Goal: Transaction & Acquisition: Obtain resource

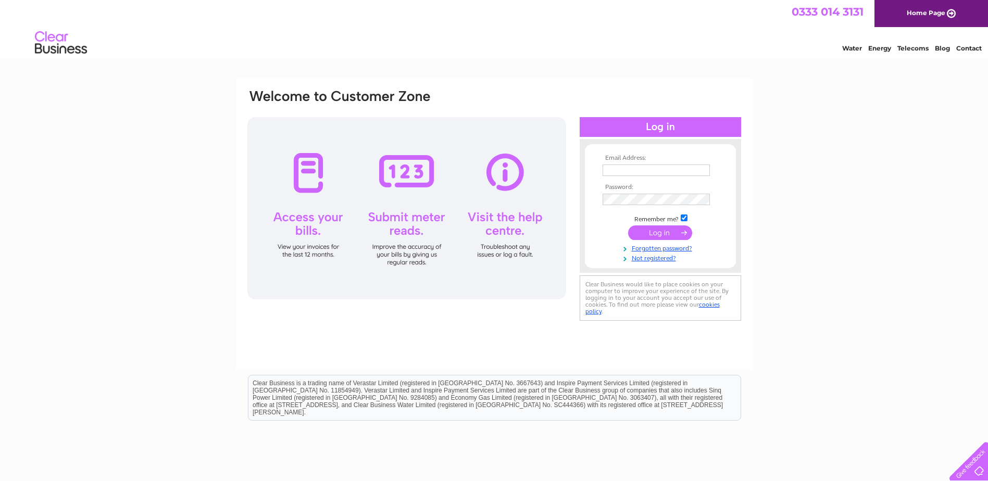
type input "[PERSON_NAME][EMAIL_ADDRESS][PERSON_NAME][DOMAIN_NAME]"
click at [679, 230] on input "submit" at bounding box center [660, 232] width 64 height 15
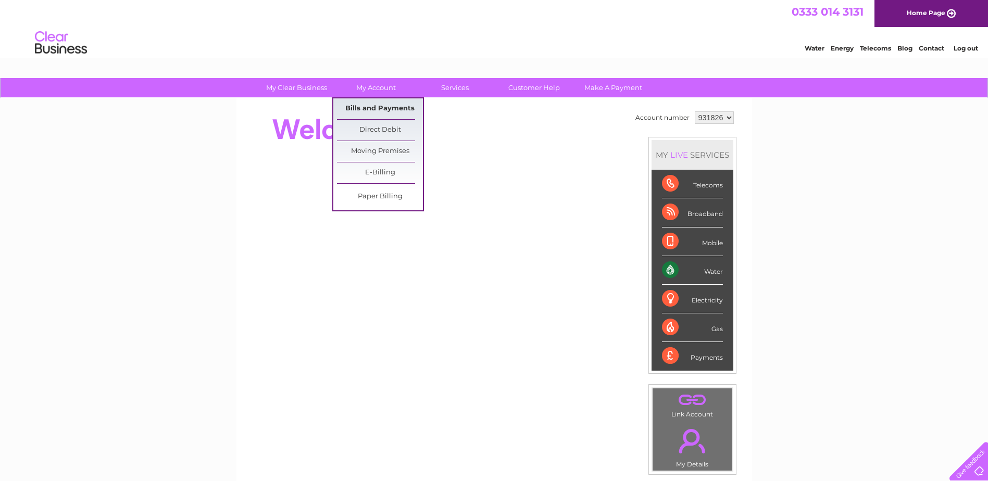
click at [399, 104] on link "Bills and Payments" at bounding box center [380, 108] width 86 height 21
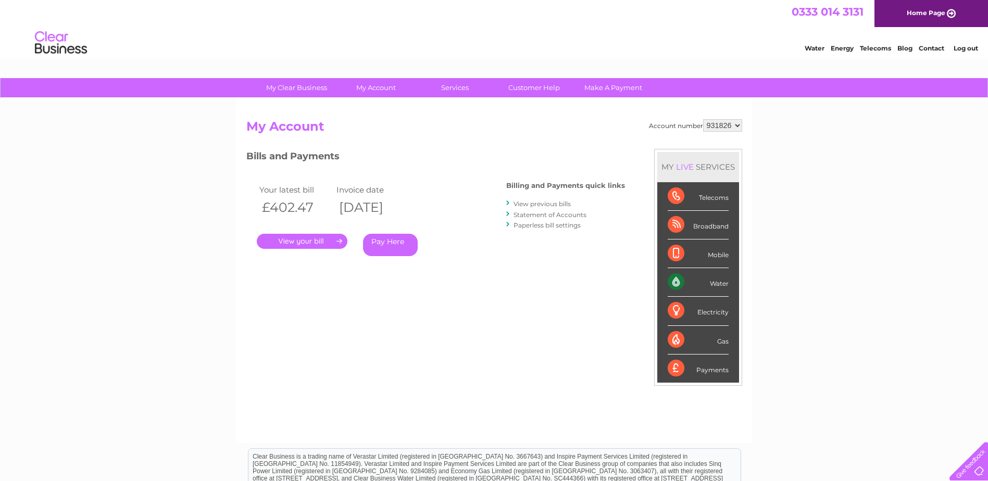
click at [331, 242] on link "." at bounding box center [302, 241] width 91 height 15
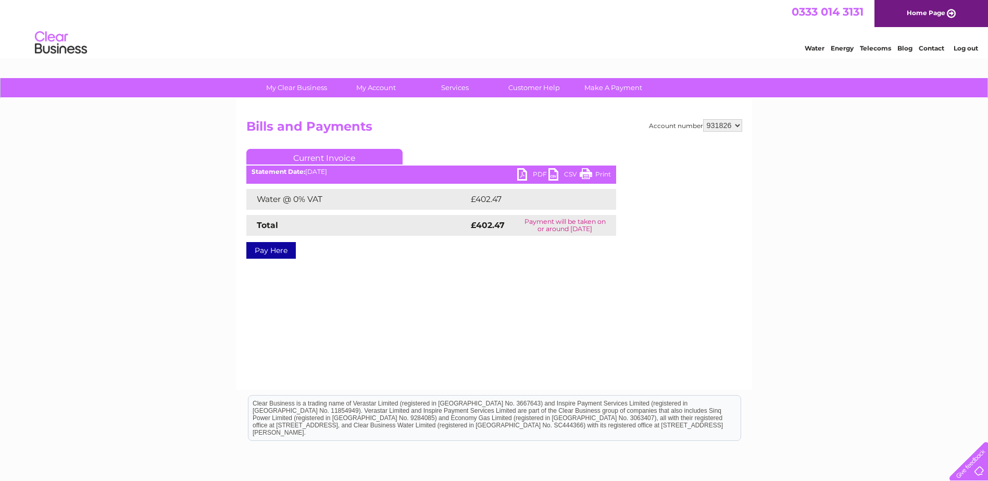
click at [534, 173] on link "PDF" at bounding box center [532, 175] width 31 height 15
